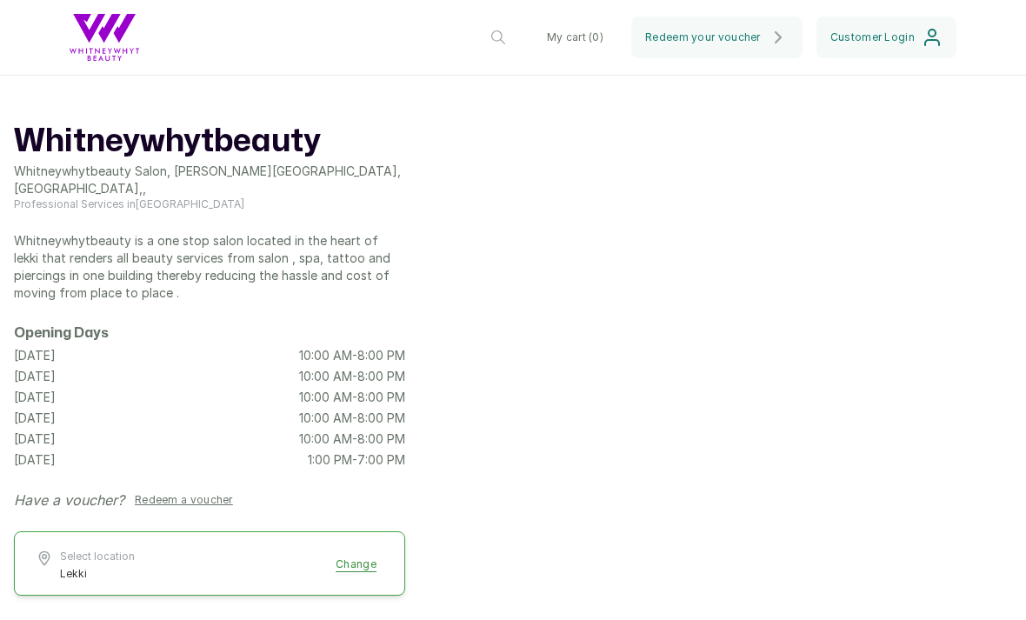
click at [616, 58] on button "My cart ( 0 )" at bounding box center [575, 38] width 84 height 42
click at [483, 58] on button "button" at bounding box center [498, 38] width 42 height 42
click at [477, 55] on input "text" at bounding box center [410, 36] width 217 height 37
type input "Bundle"
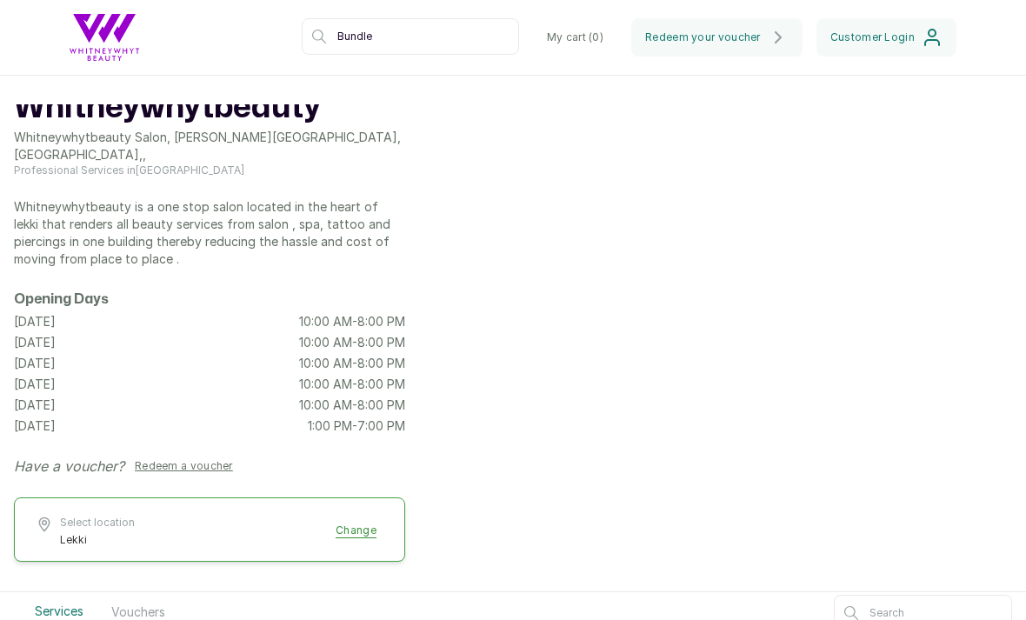
click at [336, 37] on input "Bundle" at bounding box center [410, 36] width 217 height 37
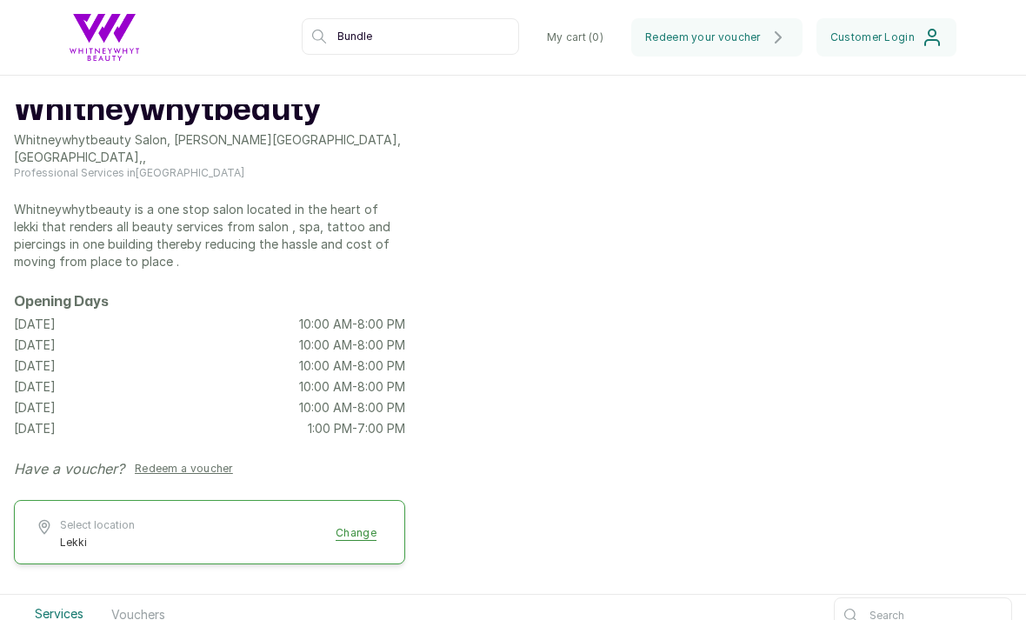
scroll to position [30, 0]
click at [336, 42] on input "Bundle" at bounding box center [410, 36] width 217 height 37
click at [324, 55] on header "Whitneywhytbeauty Lekki Change Bundle My cart ( 0 ) Redeem your voucher Custome…" at bounding box center [513, 38] width 1026 height 76
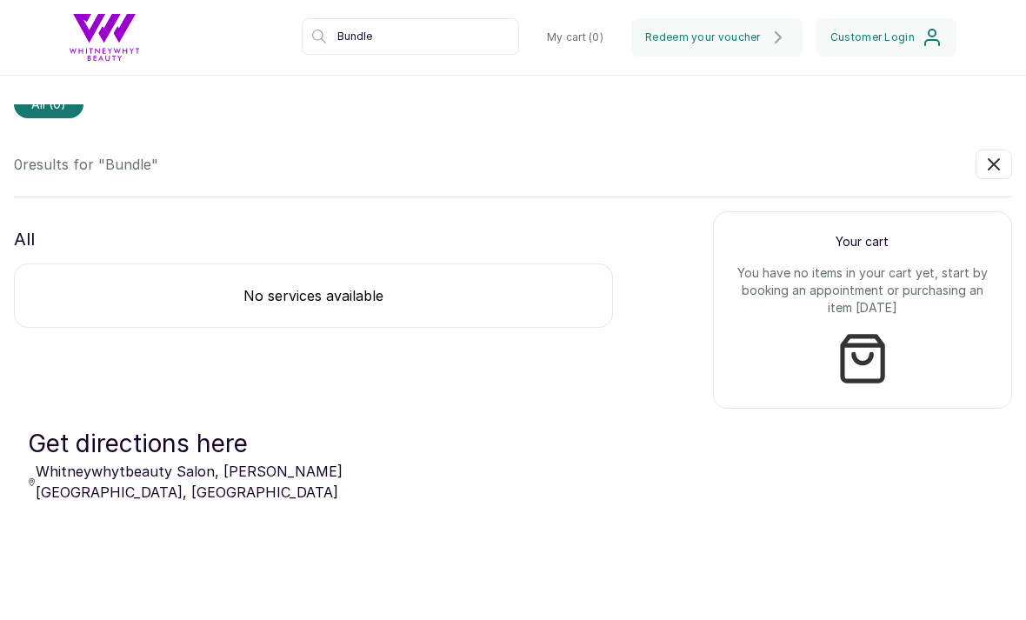
scroll to position [689, 0]
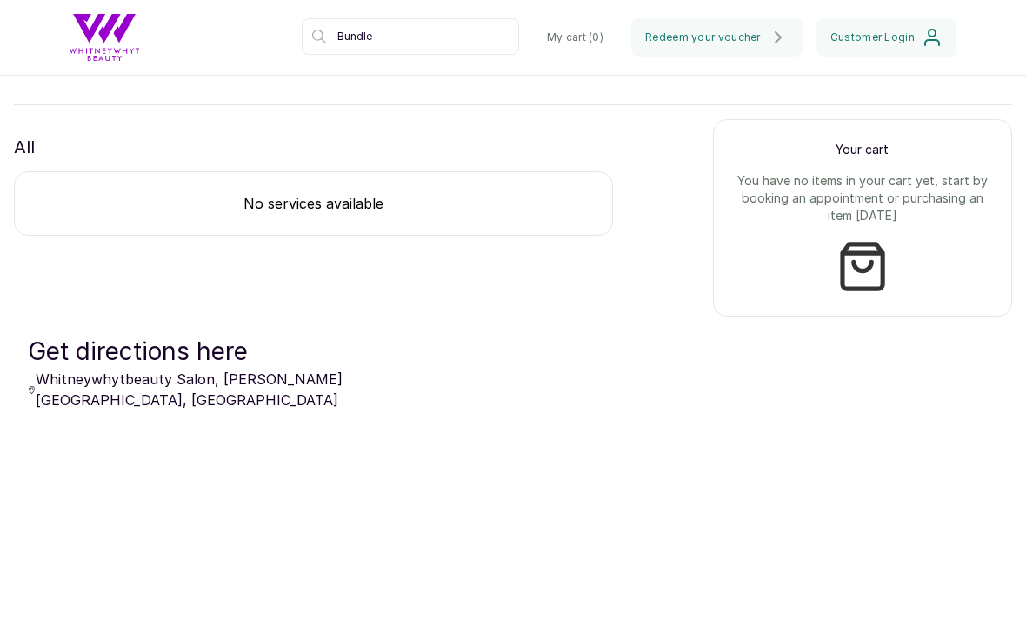
click at [453, 169] on div "All No services available" at bounding box center [313, 184] width 599 height 103
click at [872, 44] on span "Customer Login" at bounding box center [872, 37] width 84 height 14
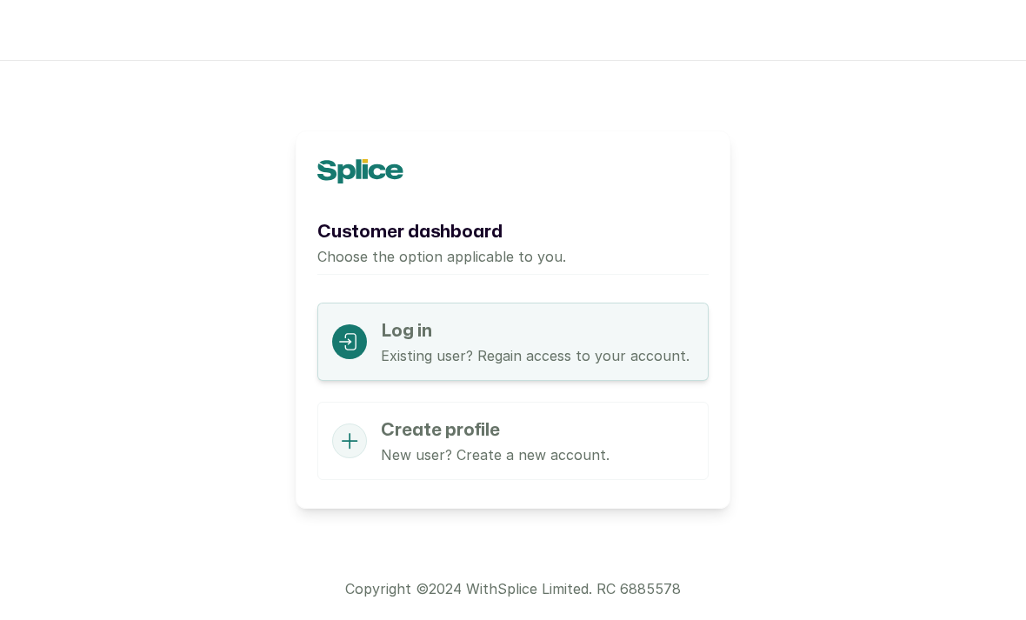
click at [653, 342] on h1 "Log in" at bounding box center [535, 331] width 309 height 28
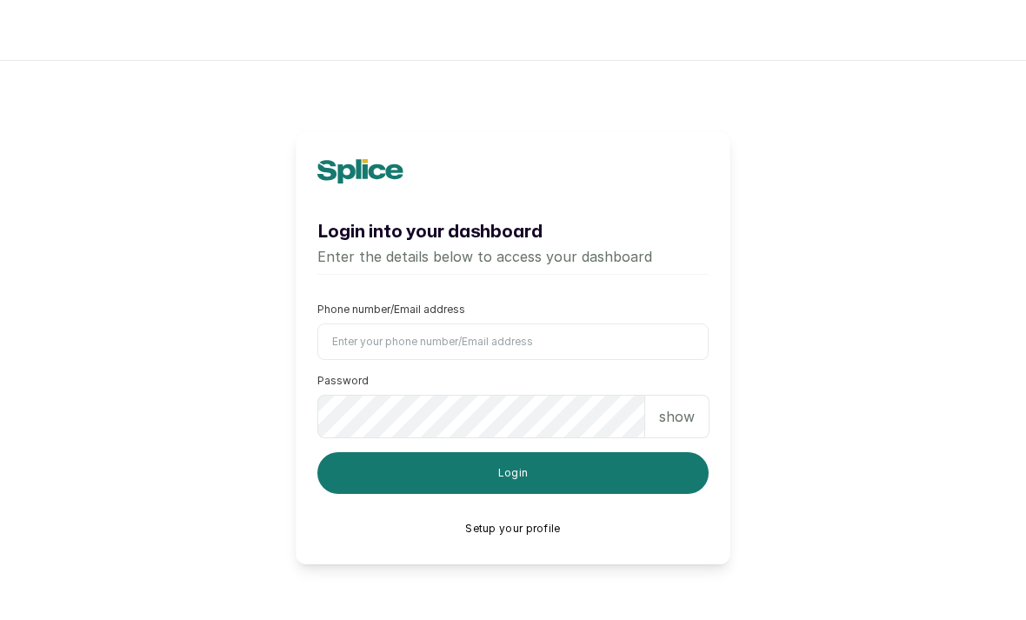
click at [629, 342] on input "Phone number/Email address" at bounding box center [512, 341] width 391 height 37
